Goal: Book appointment/travel/reservation

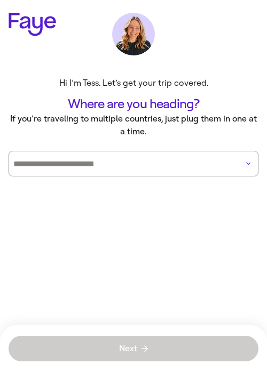
click at [71, 164] on input at bounding box center [118, 164] width 210 height 9
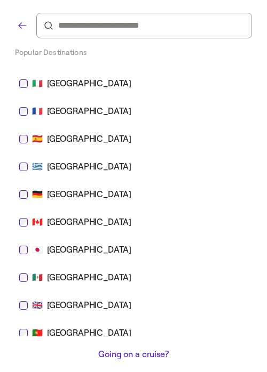
click at [60, 169] on div "Greece" at bounding box center [89, 167] width 84 height 13
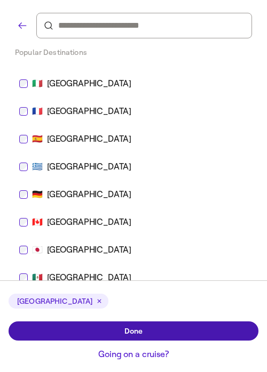
click at [140, 333] on span "Done" at bounding box center [133, 331] width 19 height 11
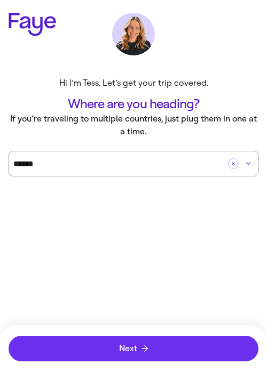
click at [140, 350] on span "Next" at bounding box center [133, 349] width 29 height 9
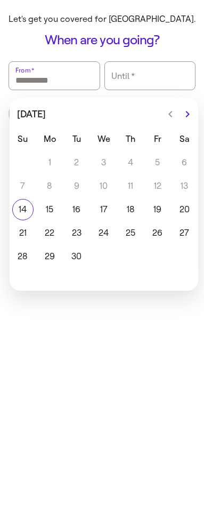
click at [133, 137] on html "Let's get you covered for Greece. When are you going? From   * Until   * Septem…" at bounding box center [102, 68] width 204 height 137
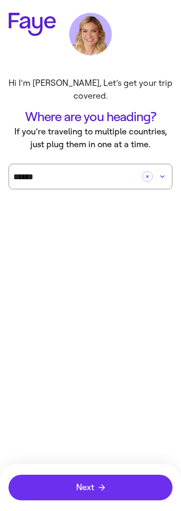
click at [114, 478] on button "Next" at bounding box center [91, 488] width 164 height 26
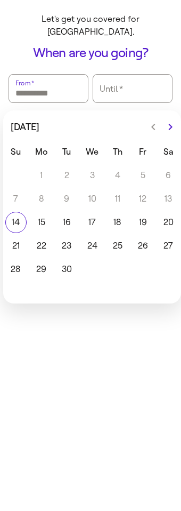
click at [93, 150] on html "Let's get you covered for [GEOGRAPHIC_DATA]. When are you going? From   * Until…" at bounding box center [90, 75] width 181 height 150
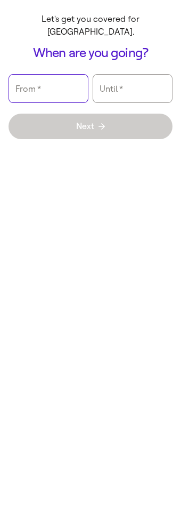
click at [60, 78] on input "From   *" at bounding box center [48, 89] width 66 height 26
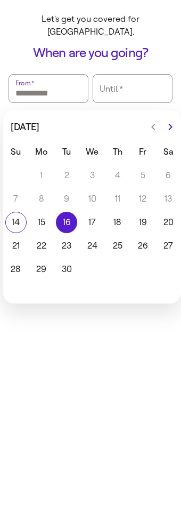
click at [68, 212] on button "16" at bounding box center [67, 222] width 26 height 21
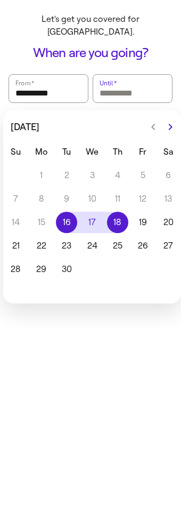
click at [108, 212] on button "18" at bounding box center [118, 222] width 26 height 21
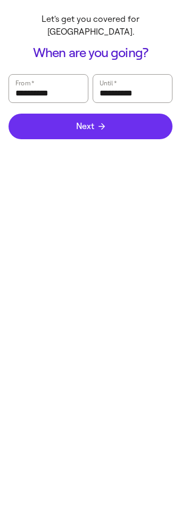
click at [101, 123] on icon "submit" at bounding box center [102, 126] width 6 height 6
